Goal: Task Accomplishment & Management: Manage account settings

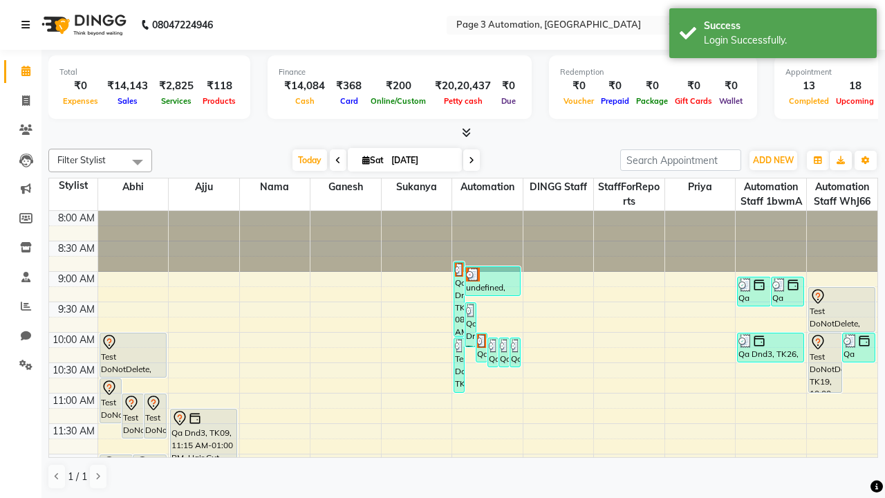
click at [28, 25] on icon at bounding box center [25, 25] width 8 height 10
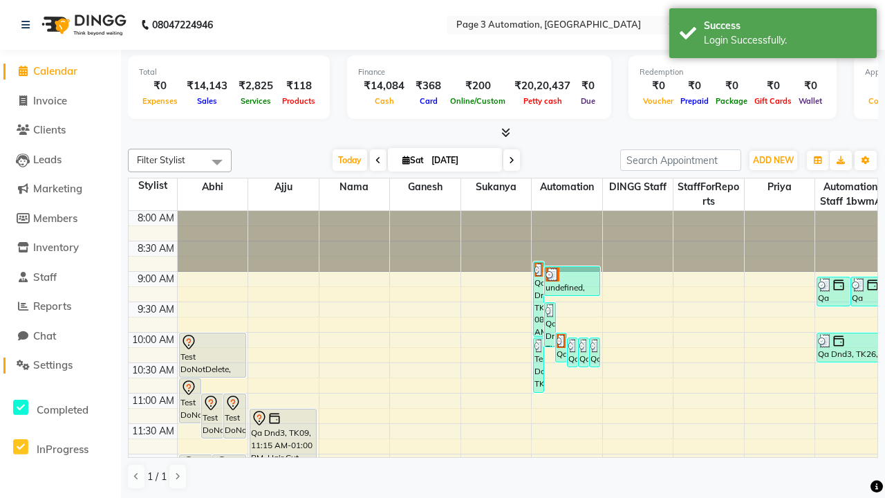
click at [60, 365] on span "Settings" at bounding box center [52, 364] width 39 height 13
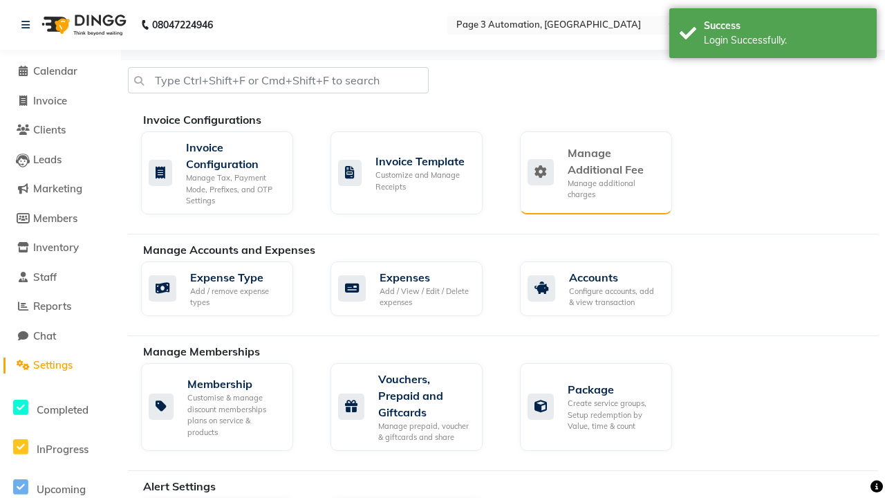
click at [595, 172] on div "Manage Additional Fee" at bounding box center [613, 160] width 93 height 33
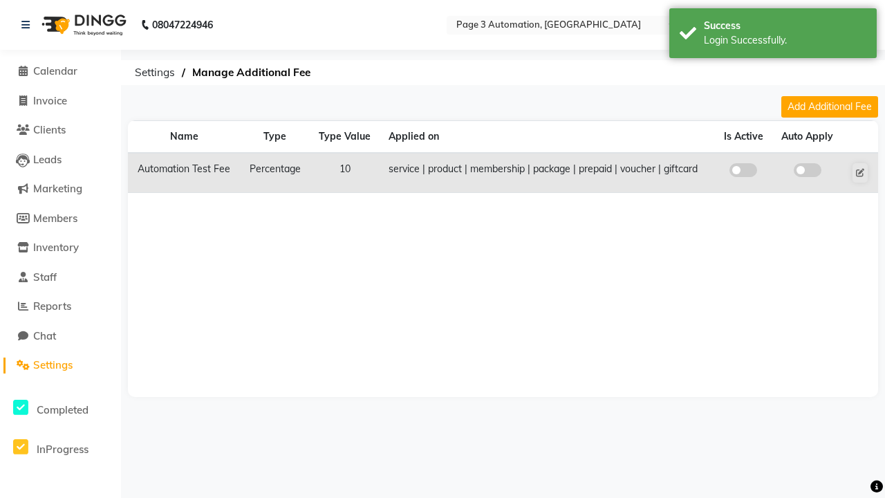
click at [743, 170] on span at bounding box center [743, 170] width 28 height 14
click at [743, 172] on input "checkbox" at bounding box center [743, 172] width 0 height 0
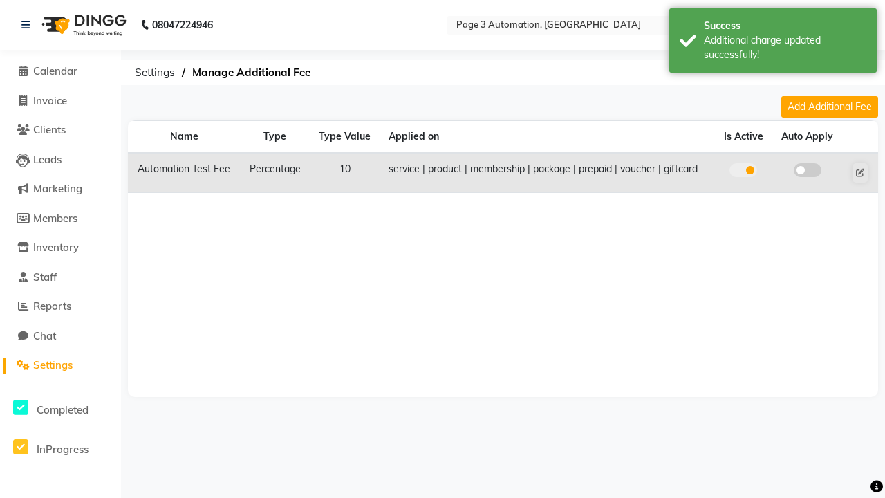
click at [806, 170] on span at bounding box center [807, 170] width 28 height 14
click at [807, 172] on input "checkbox" at bounding box center [807, 172] width 0 height 0
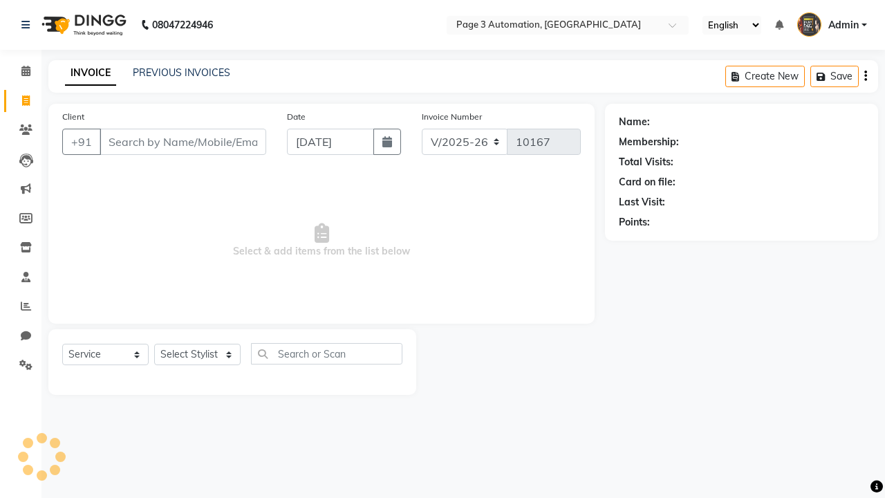
select select "2774"
select select "service"
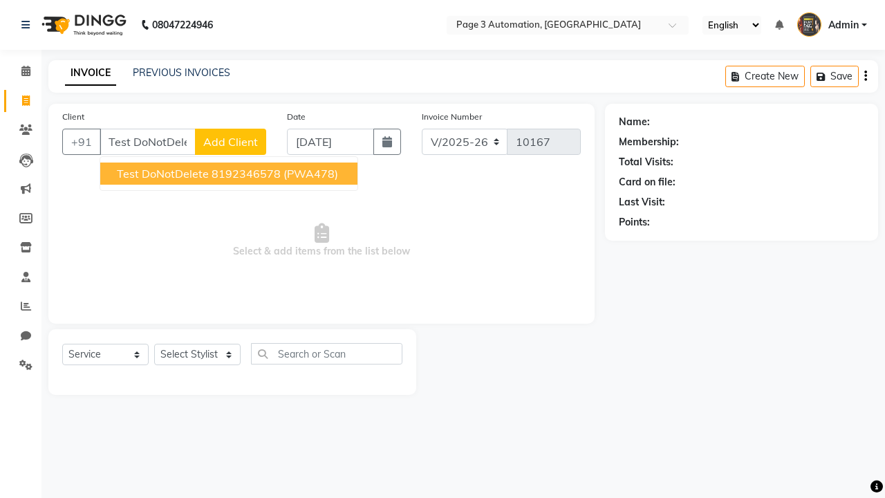
click at [230, 173] on ngb-highlight "8192346578" at bounding box center [245, 174] width 69 height 14
type input "8192346578"
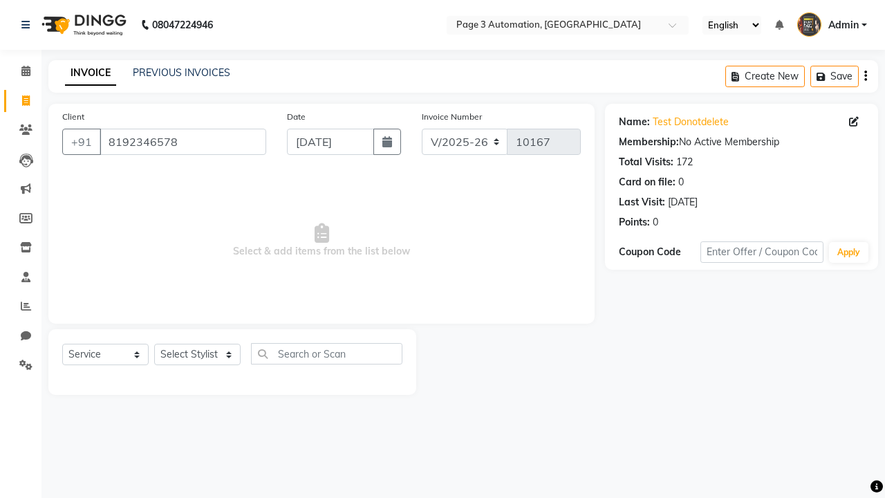
select select "71572"
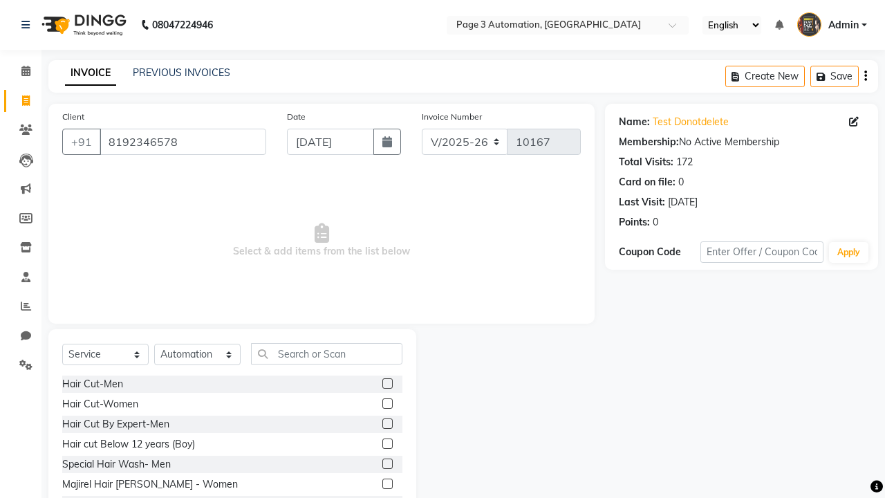
click at [386, 444] on label at bounding box center [387, 443] width 10 height 10
click at [386, 444] on input "checkbox" at bounding box center [386, 444] width 9 height 9
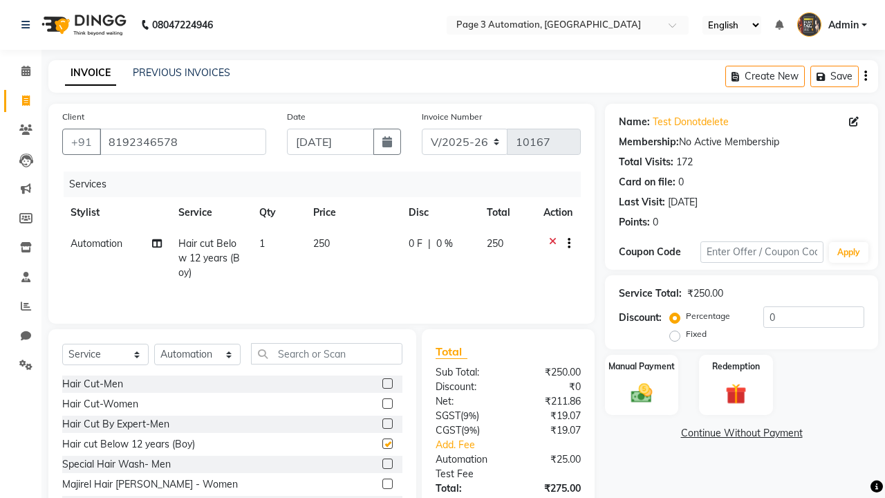
checkbox input "false"
click at [28, 25] on icon at bounding box center [25, 25] width 8 height 10
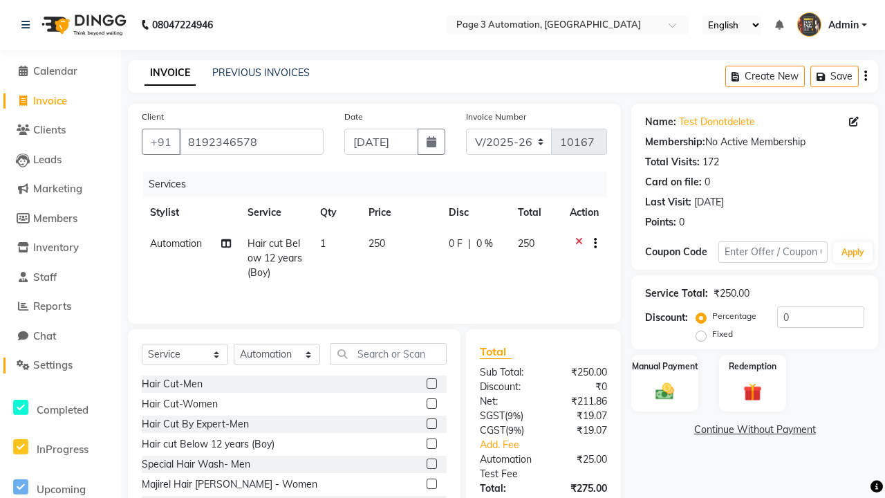
click at [60, 365] on span "Settings" at bounding box center [52, 364] width 39 height 13
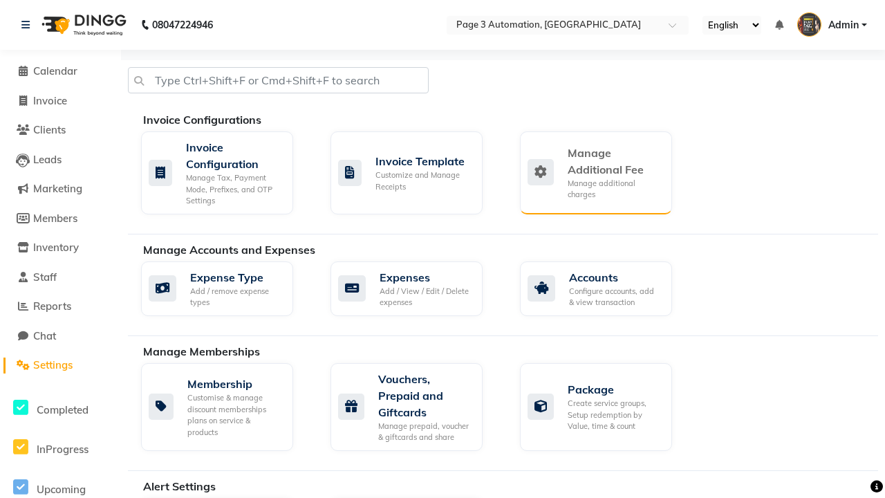
click at [595, 172] on div "Manage Additional Fee" at bounding box center [613, 160] width 93 height 33
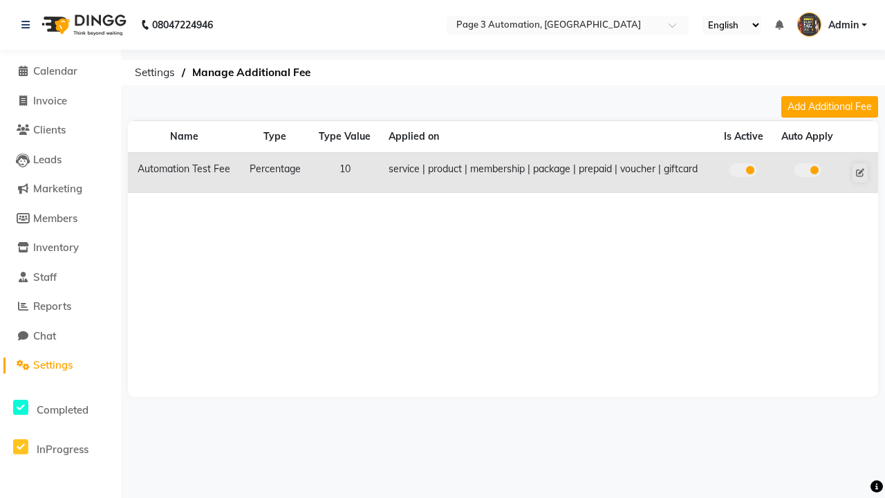
click at [743, 170] on span at bounding box center [743, 170] width 28 height 14
click at [743, 172] on input "checkbox" at bounding box center [743, 172] width 0 height 0
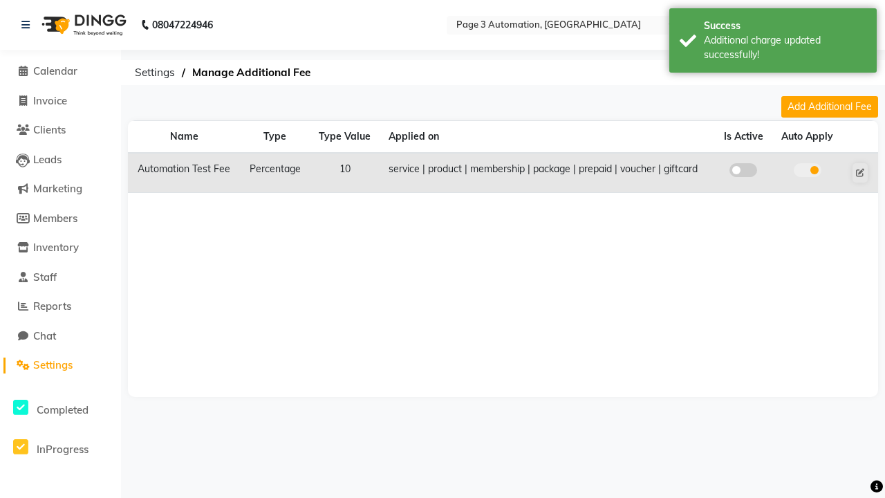
click at [806, 170] on span at bounding box center [807, 170] width 28 height 14
click at [807, 172] on input "checkbox" at bounding box center [807, 172] width 0 height 0
